Goal: Task Accomplishment & Management: Manage account settings

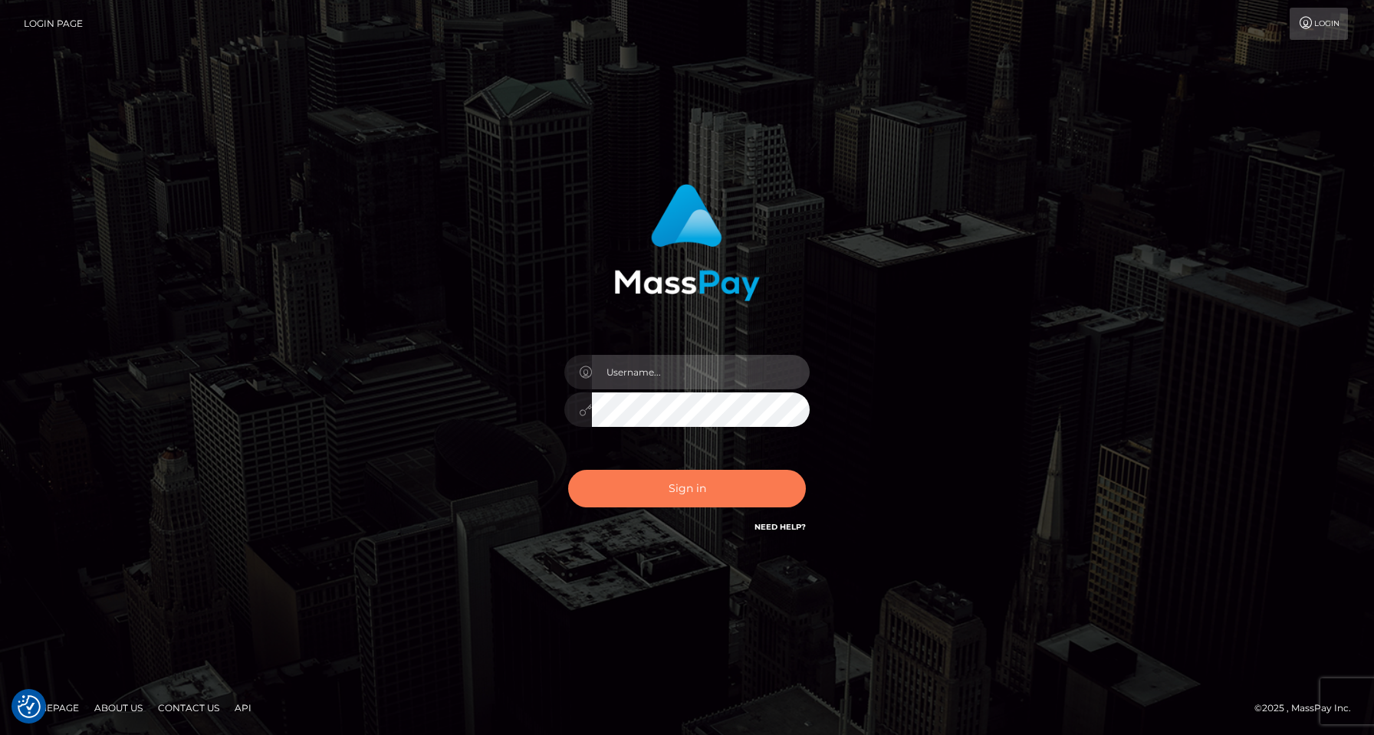
type input "[PERSON_NAME]"
click at [680, 495] on button "Sign in" at bounding box center [687, 489] width 238 height 38
type input "[PERSON_NAME]"
click at [676, 491] on button "Sign in" at bounding box center [687, 489] width 238 height 38
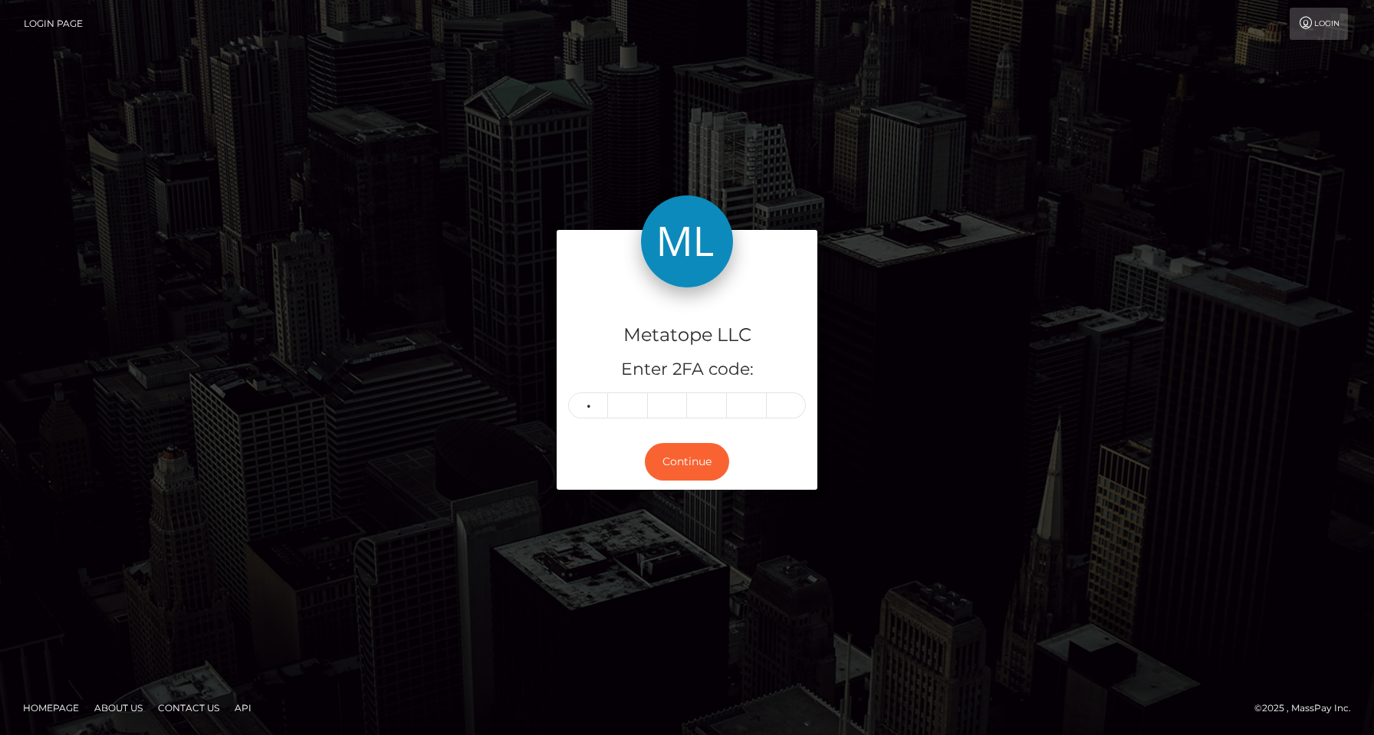
type input "9"
type input "1"
type input "6"
type input "7"
type input "2"
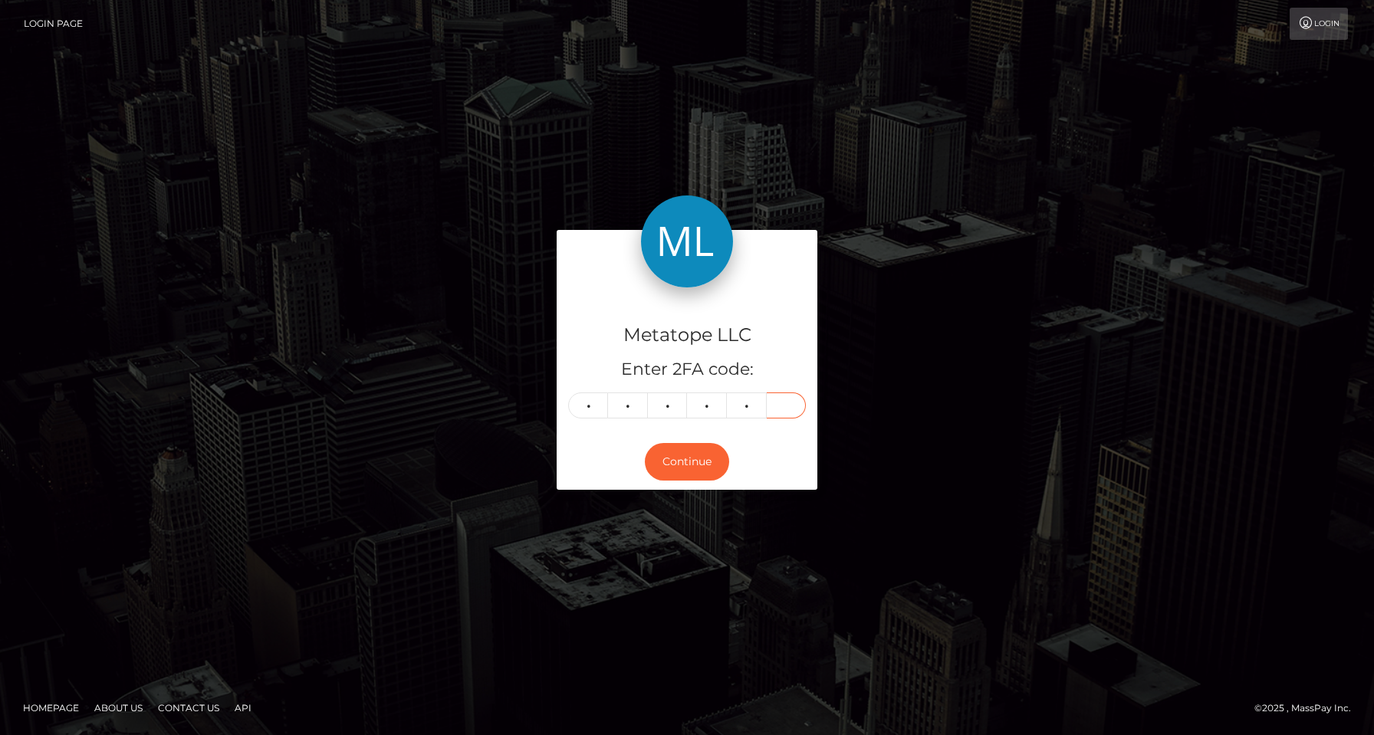
type input "0"
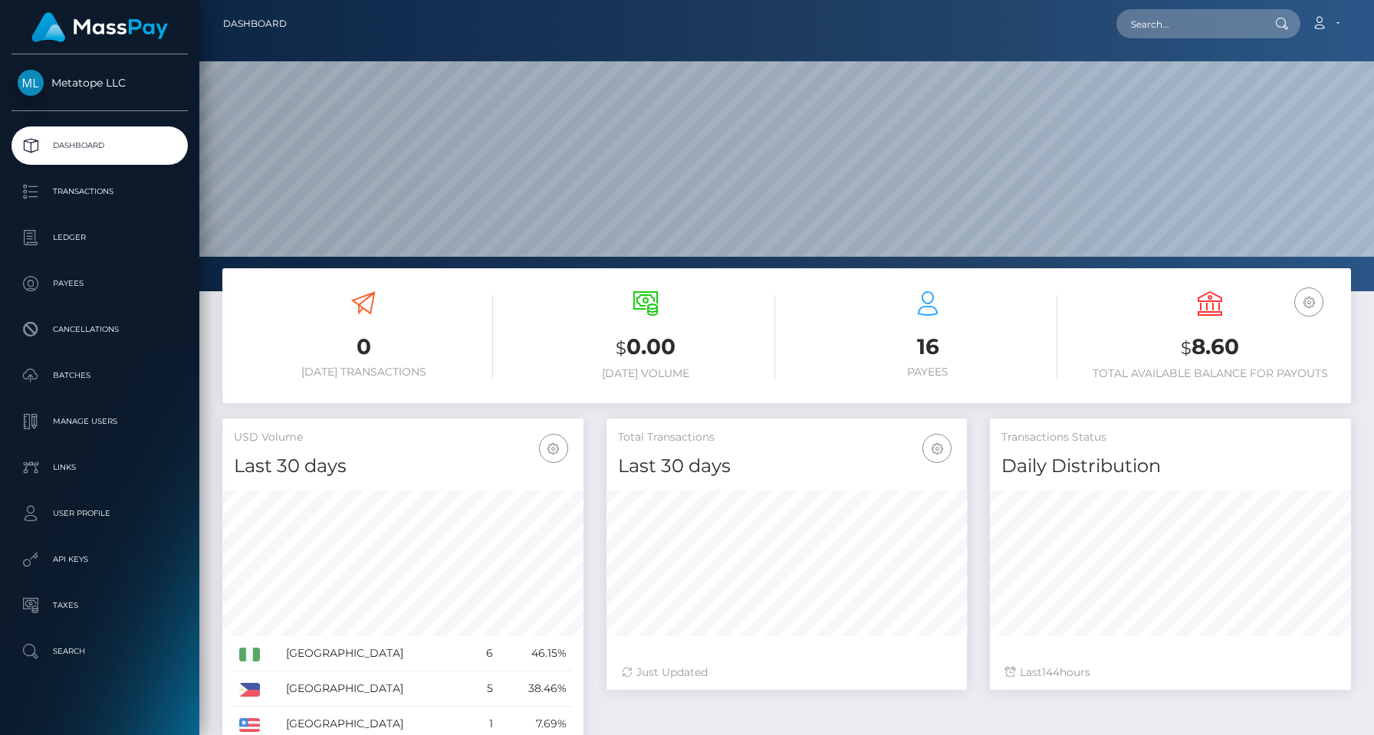
scroll to position [272, 360]
click at [20, 80] on span "Metatope LLC" at bounding box center [99, 83] width 176 height 14
click at [82, 512] on p "User Profile" at bounding box center [100, 513] width 164 height 23
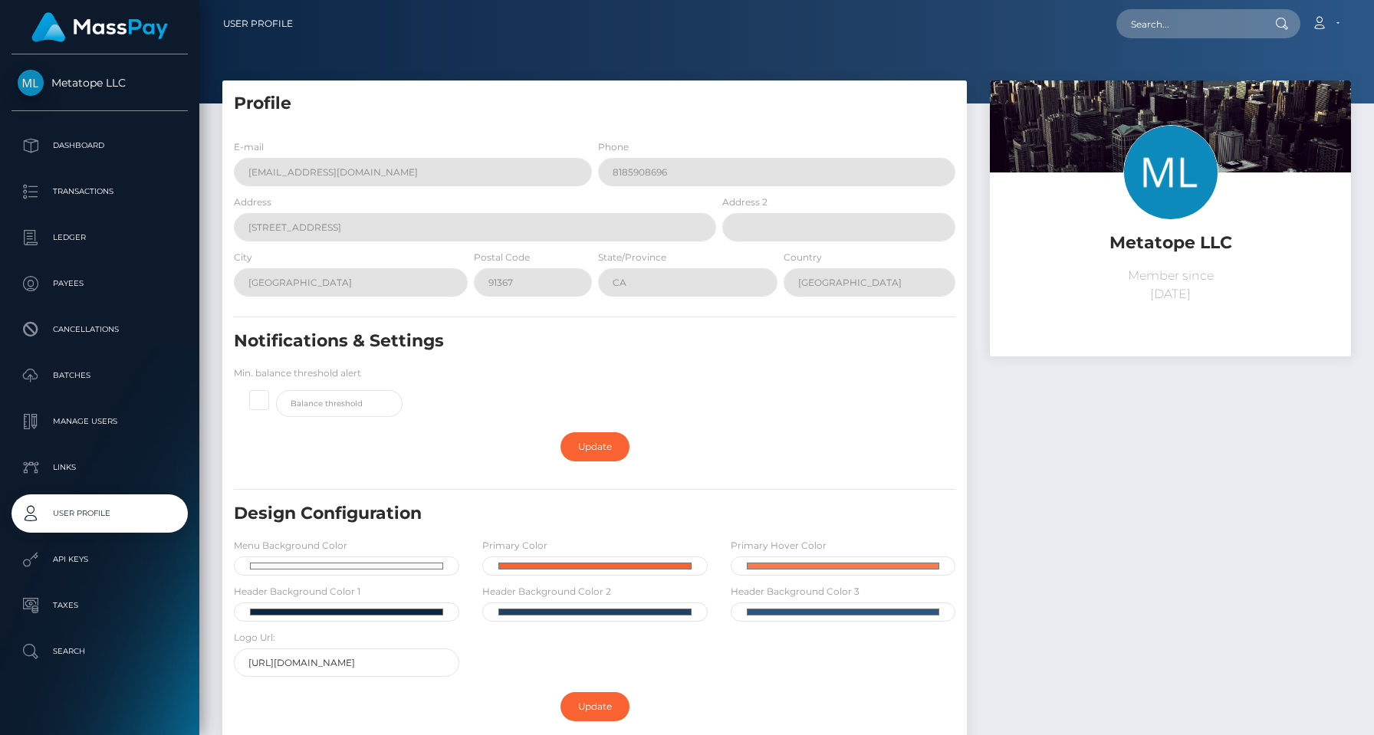
click at [1137, 311] on div "Metatope LLC Member since August 1, 2025" at bounding box center [1170, 264] width 361 height 184
drag, startPoint x: 1214, startPoint y: 299, endPoint x: 1098, endPoint y: 256, distance: 123.4
click at [1098, 256] on div "Metatope LLC Member since August 1, 2025" at bounding box center [1170, 214] width 338 height 179
click at [79, 142] on p "Dashboard" at bounding box center [100, 145] width 164 height 23
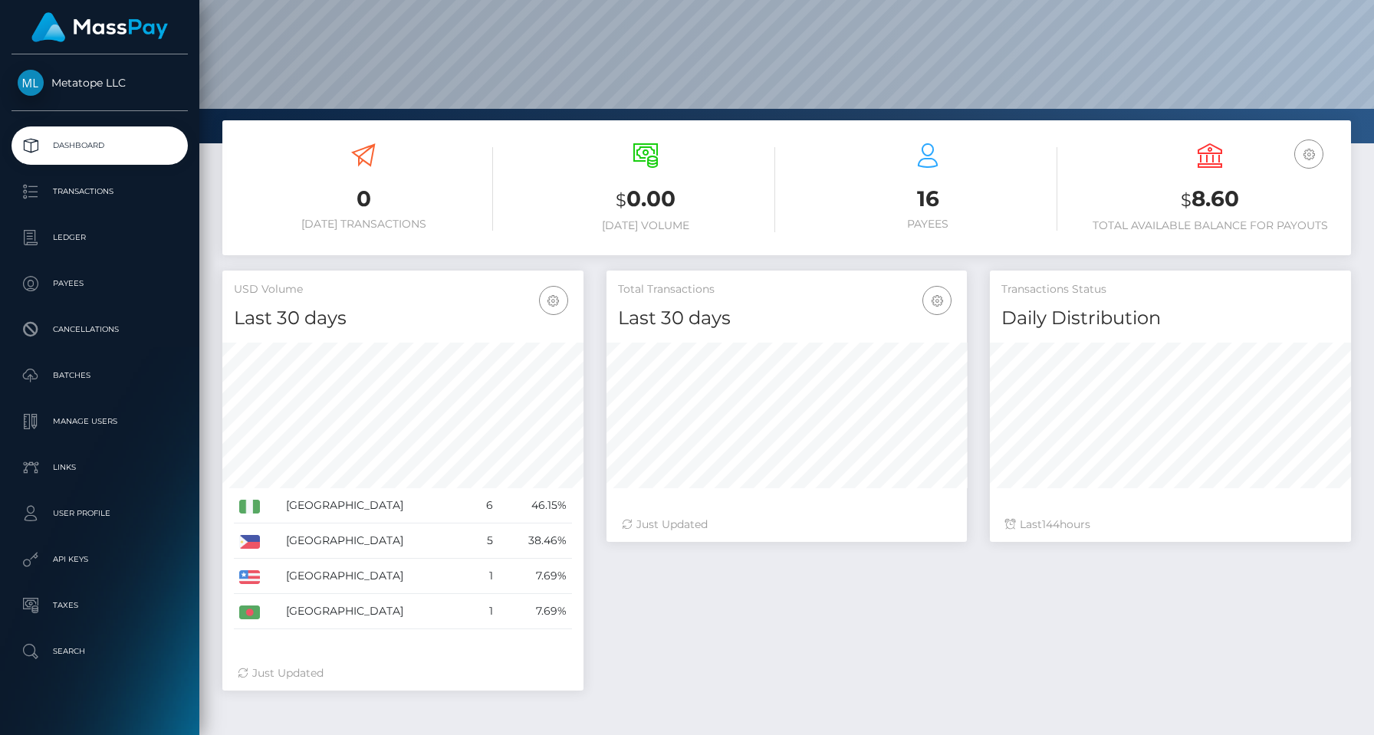
scroll to position [228, 0]
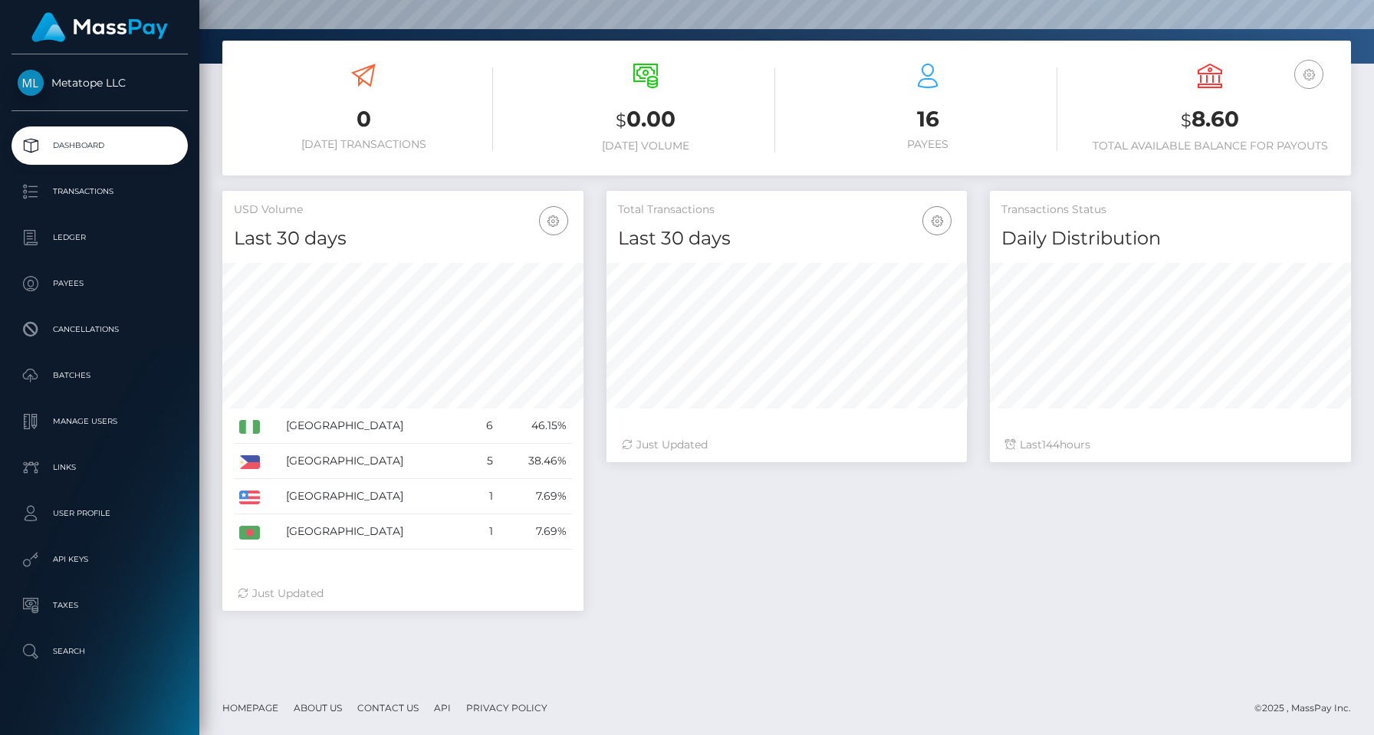
click at [1308, 80] on icon "button" at bounding box center [1308, 74] width 18 height 19
click at [408, 639] on div "0 Today Transactions $ 0.00 Today Volume 16 Payees" at bounding box center [786, 361] width 1174 height 641
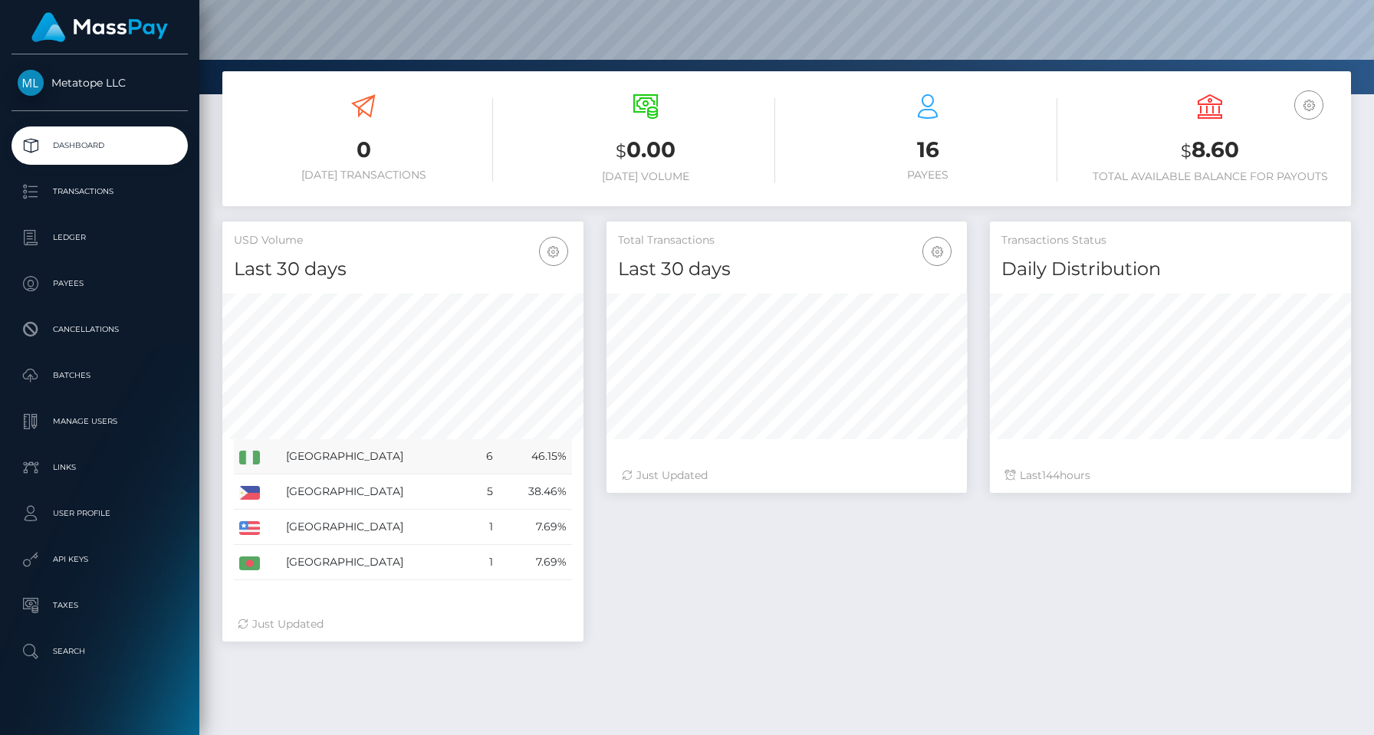
scroll to position [0, 0]
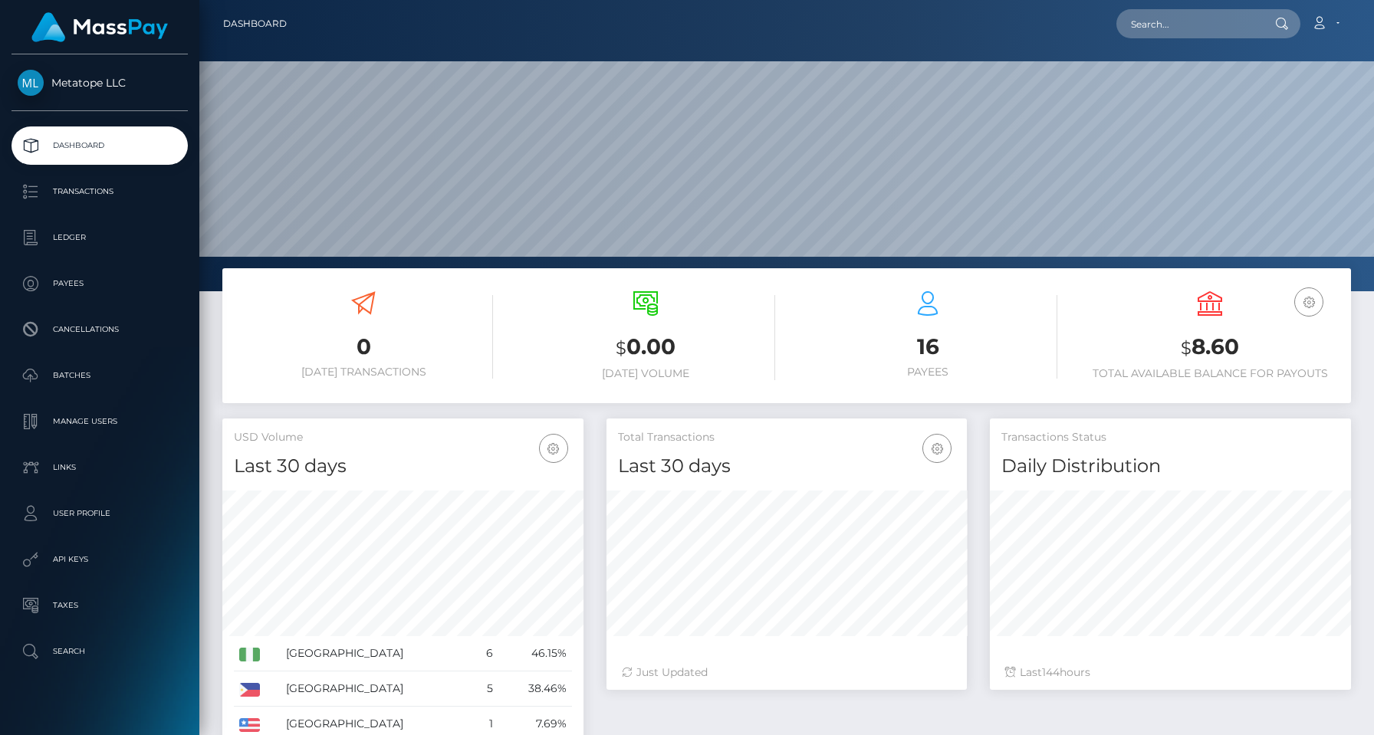
click at [115, 30] on img at bounding box center [99, 27] width 136 height 30
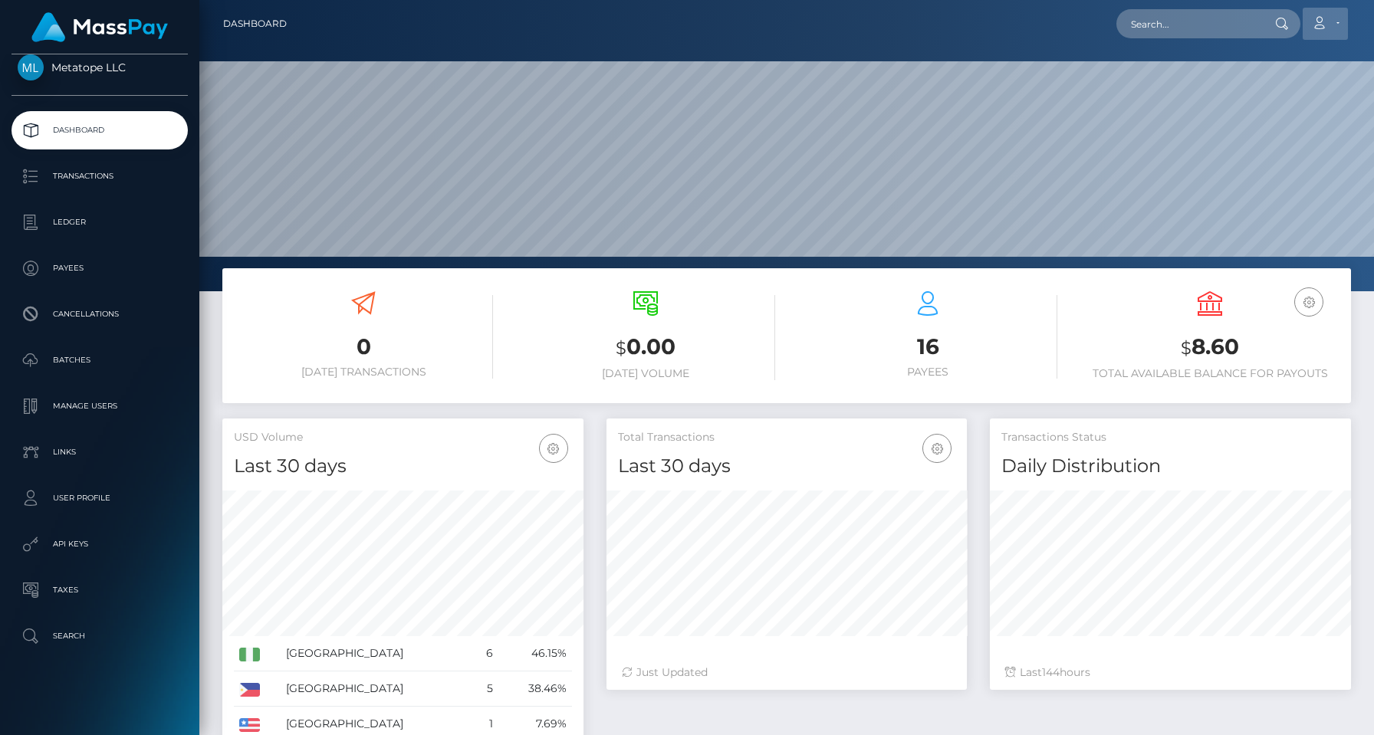
click at [1318, 27] on icon at bounding box center [1319, 23] width 16 height 12
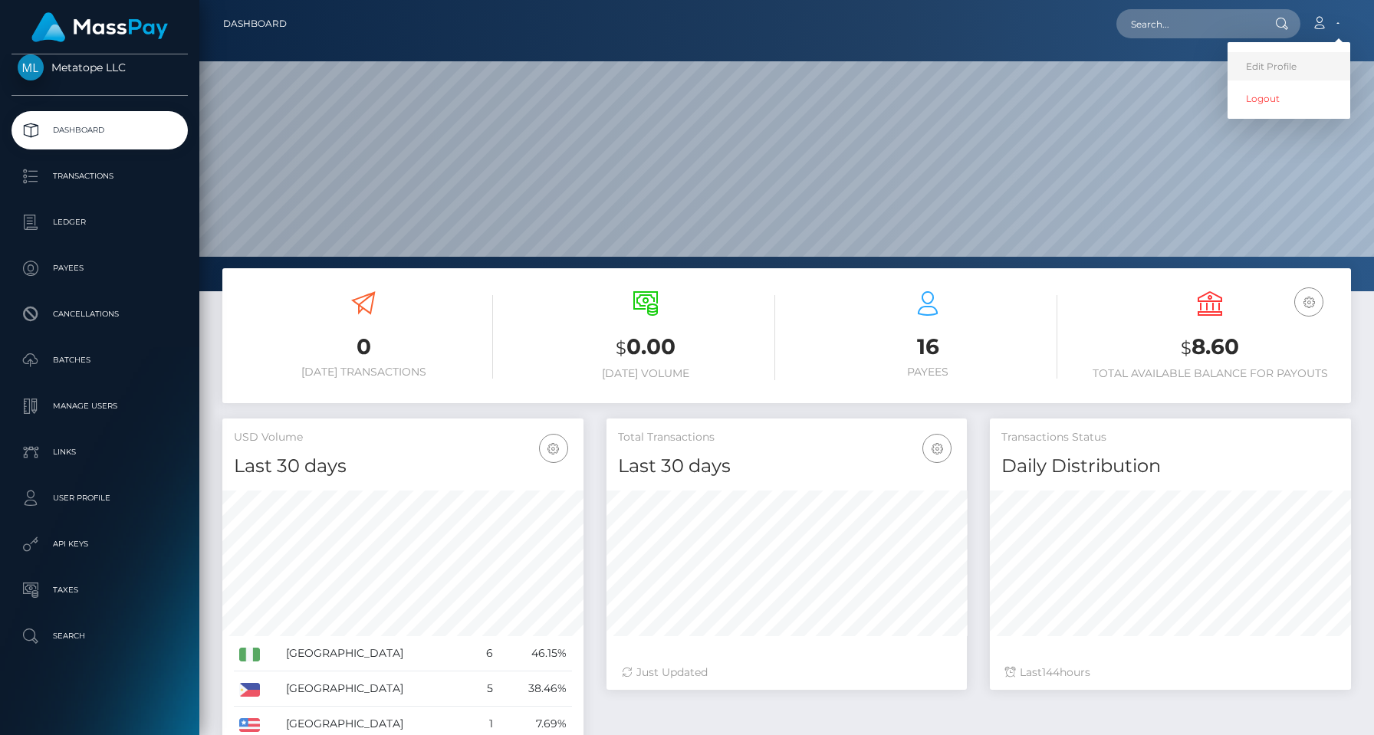
click at [1275, 64] on link "Edit Profile" at bounding box center [1288, 66] width 123 height 28
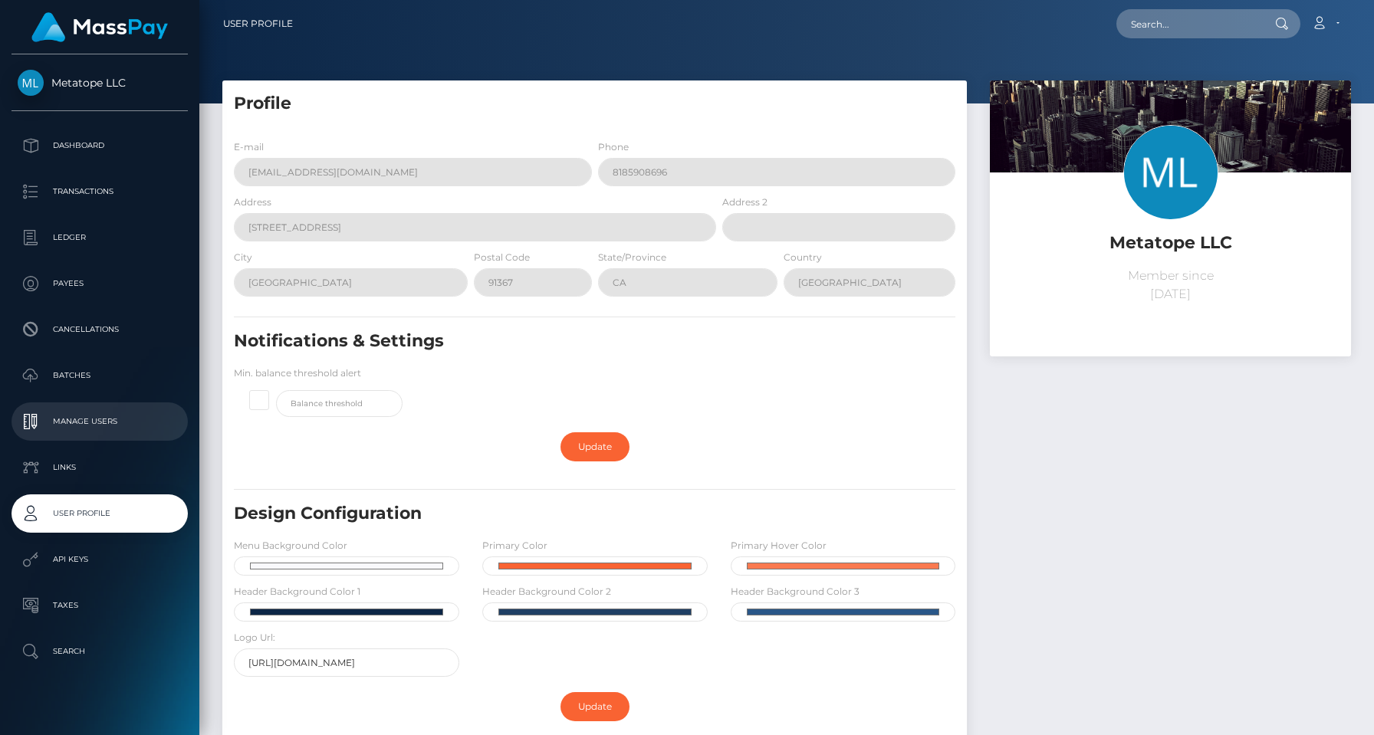
click at [97, 415] on p "Manage Users" at bounding box center [100, 421] width 164 height 23
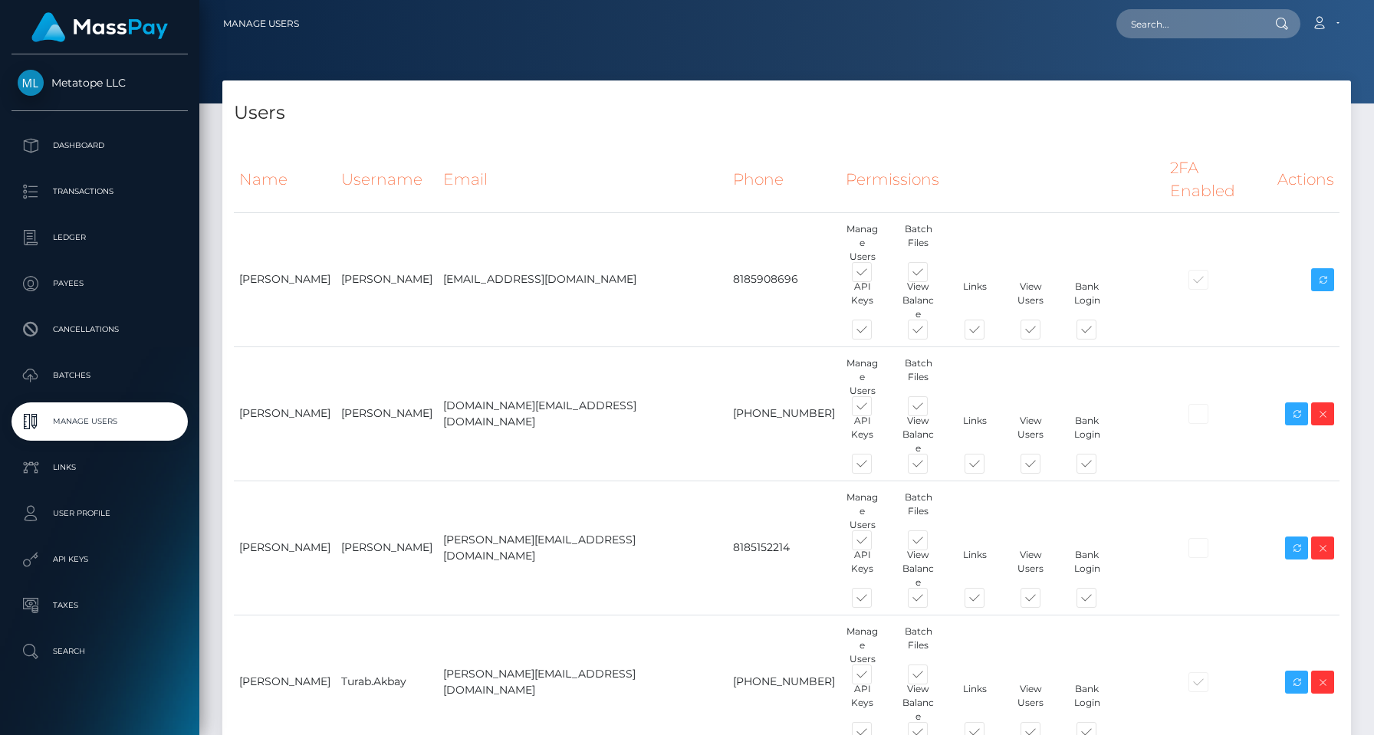
click at [72, 86] on span "Metatope LLC" at bounding box center [99, 83] width 176 height 14
click at [28, 88] on span "Metatope LLC" at bounding box center [99, 83] width 176 height 14
click at [91, 505] on p "User Profile" at bounding box center [100, 513] width 164 height 23
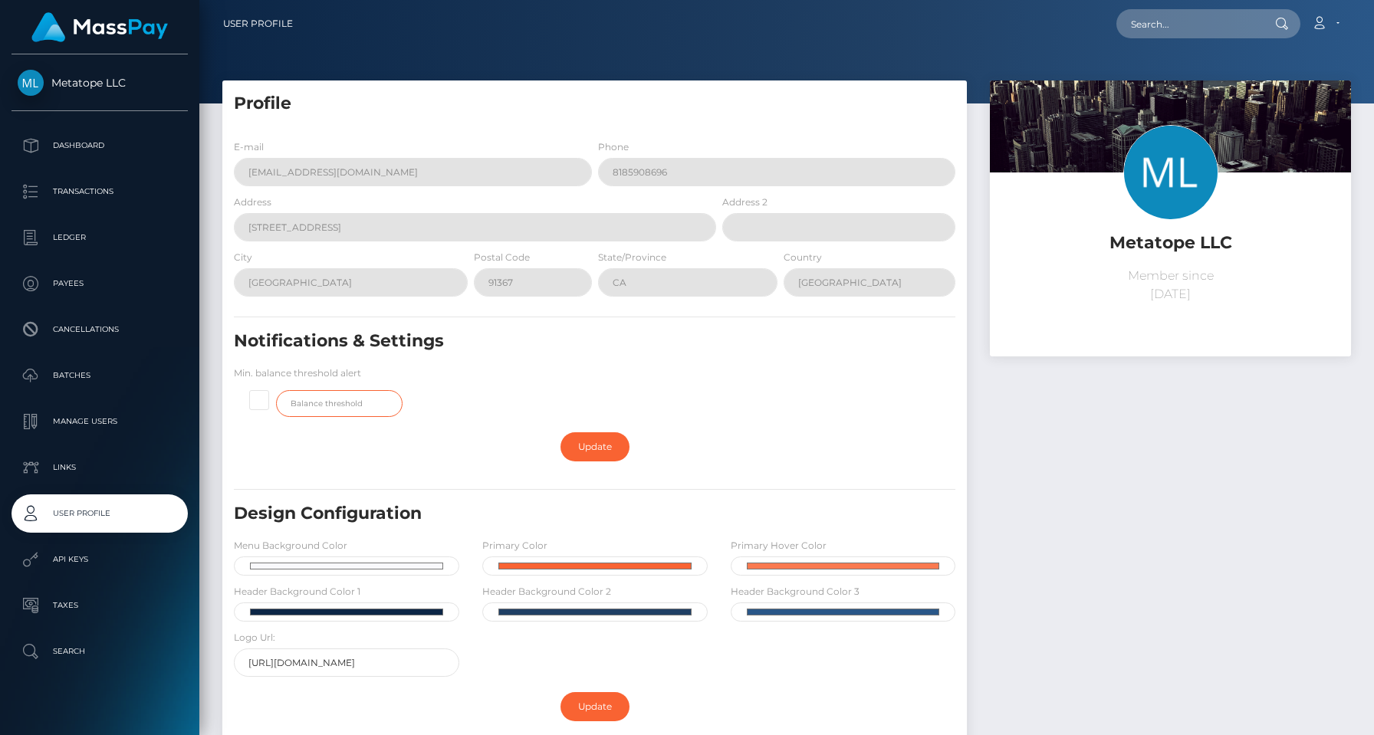
drag, startPoint x: 332, startPoint y: 349, endPoint x: 410, endPoint y: 442, distance: 121.9
click at [410, 442] on form "E-mail [EMAIL_ADDRESS][DOMAIN_NAME] Phone 8185908696 Address [STREET_ADDRESS] A…" at bounding box center [594, 588] width 721 height 898
click at [1126, 409] on div "Metatope LLC Member since [DATE]" at bounding box center [1170, 569] width 384 height 979
click at [87, 138] on p "Dashboard" at bounding box center [100, 145] width 164 height 23
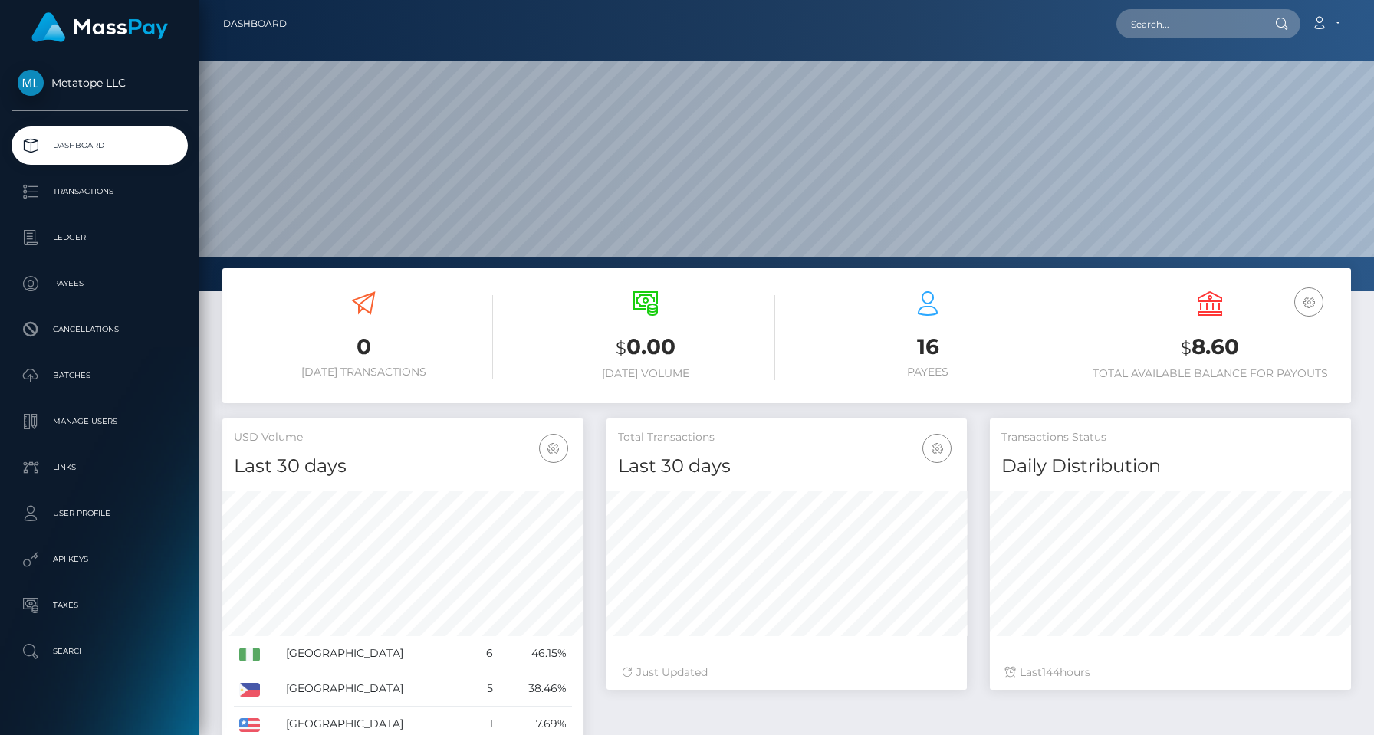
scroll to position [272, 360]
click at [1326, 50] on div at bounding box center [786, 145] width 1174 height 291
click at [1325, 13] on link "Account" at bounding box center [1324, 24] width 45 height 32
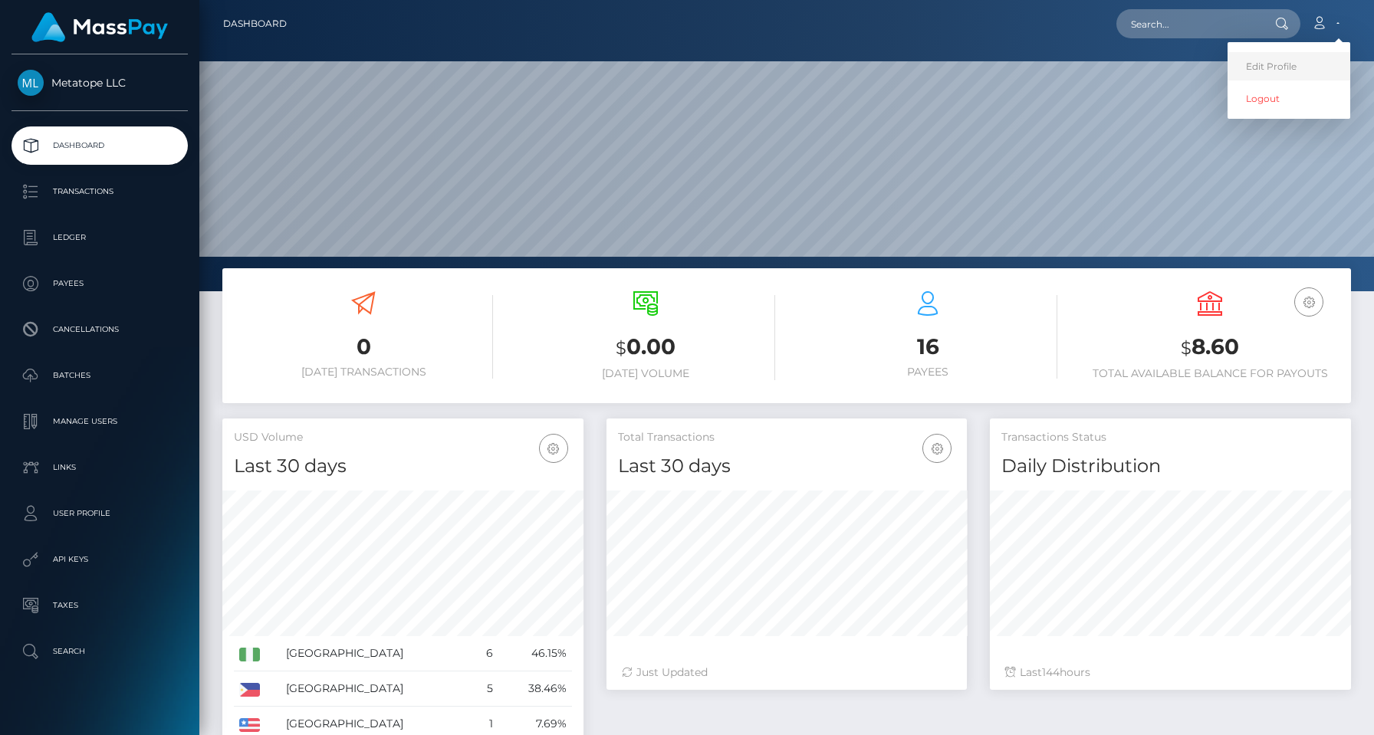
click at [1290, 64] on link "Edit Profile" at bounding box center [1288, 66] width 123 height 28
